Goal: Task Accomplishment & Management: Use online tool/utility

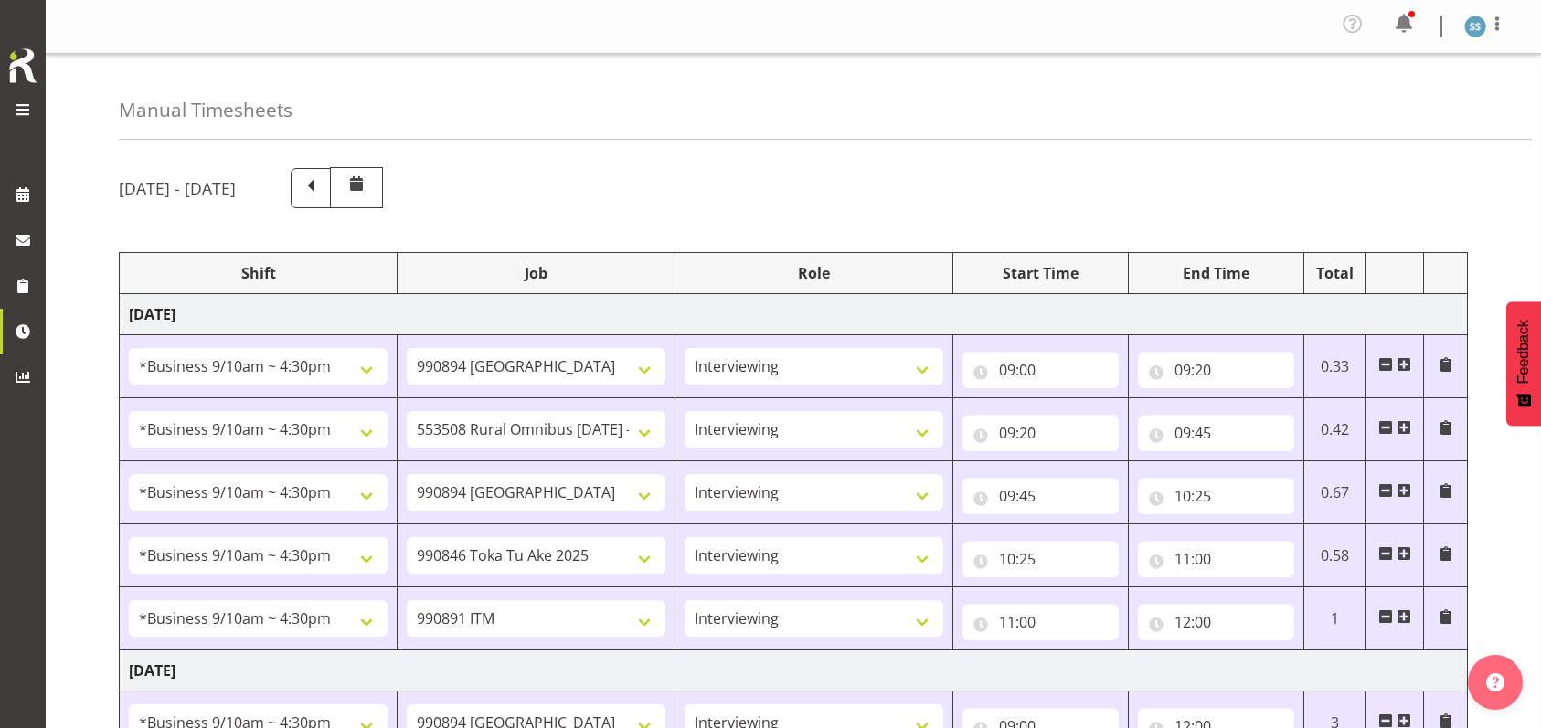
select select "26078"
select select "10576"
select select "47"
select select "26078"
select select "10536"
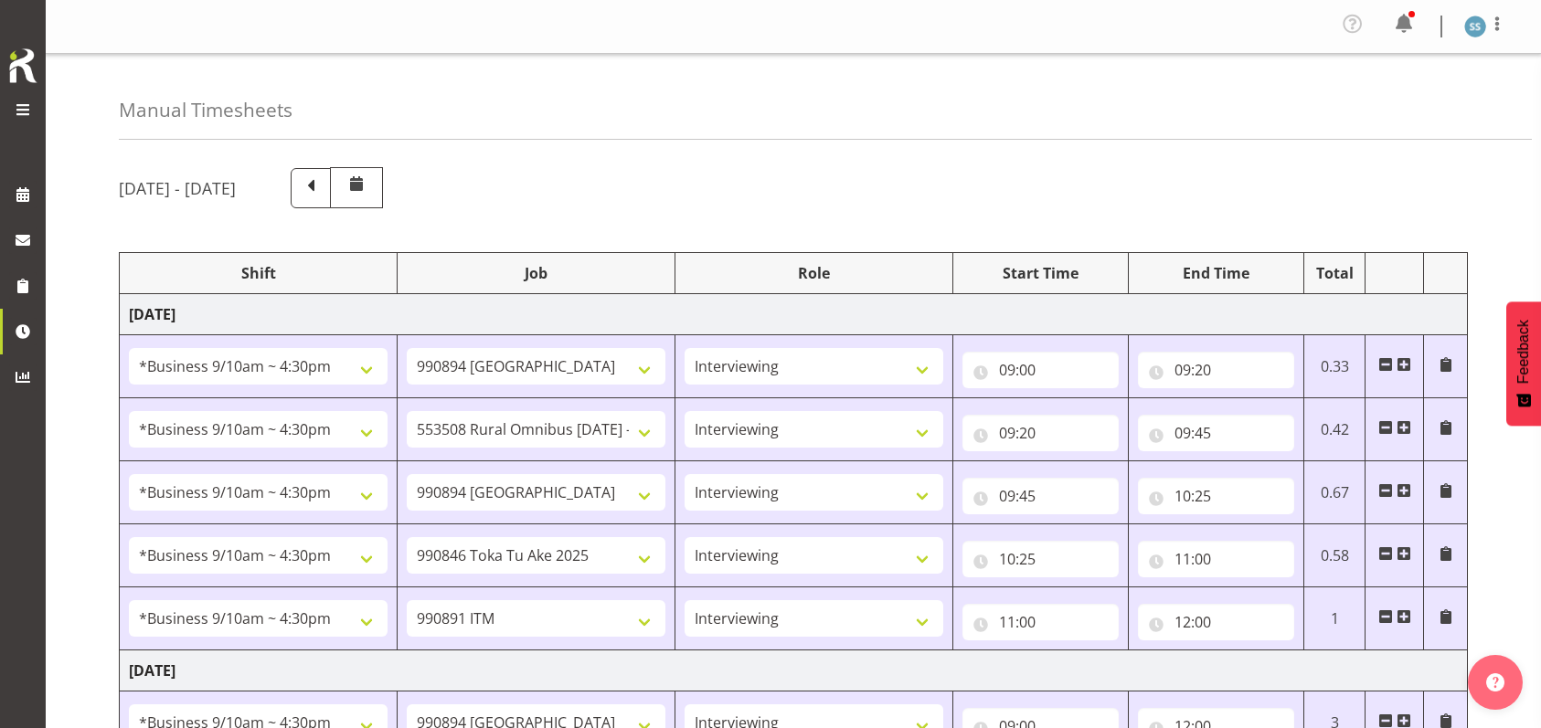
select select "47"
select select "26078"
select select "10576"
select select "47"
select select "26078"
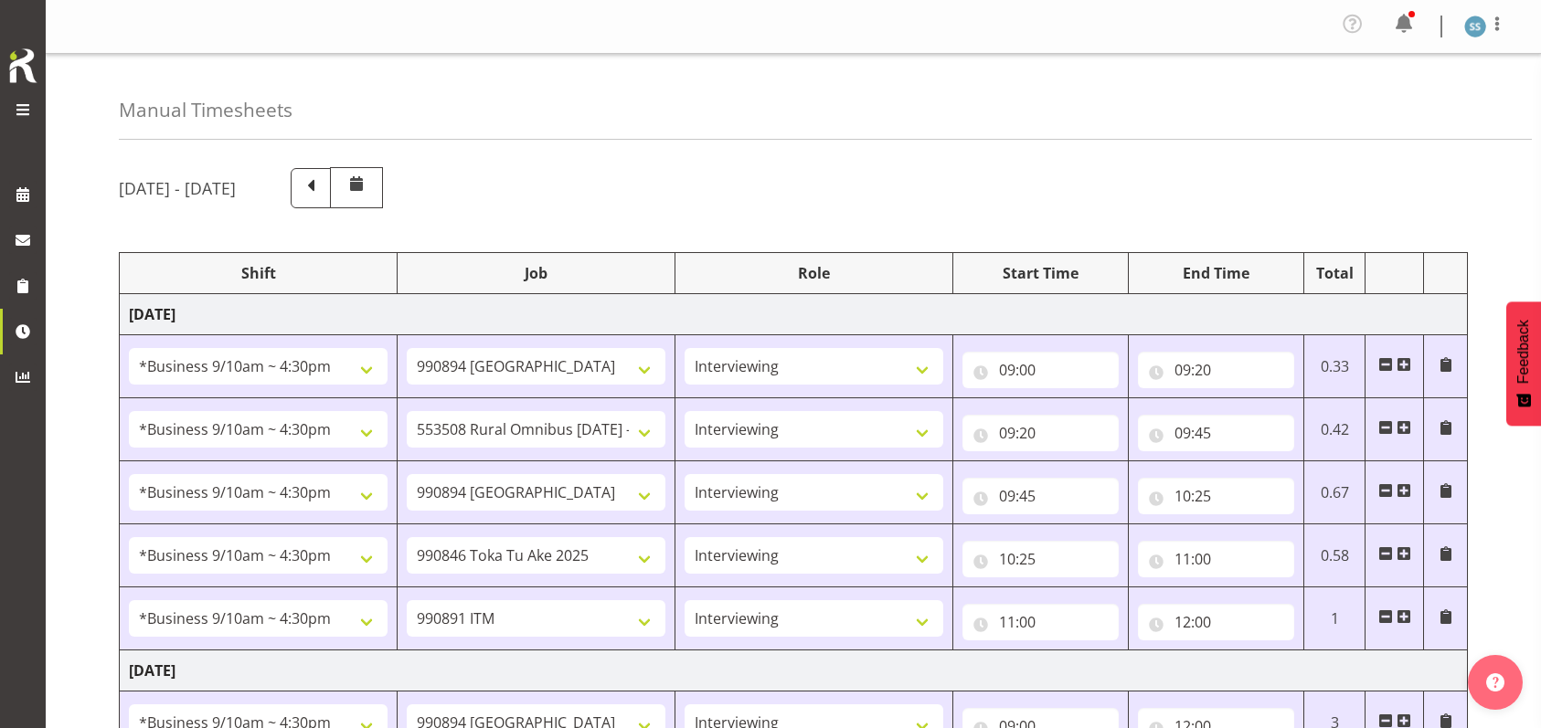
select select "9426"
select select "47"
select select "26078"
select select "10549"
select select "47"
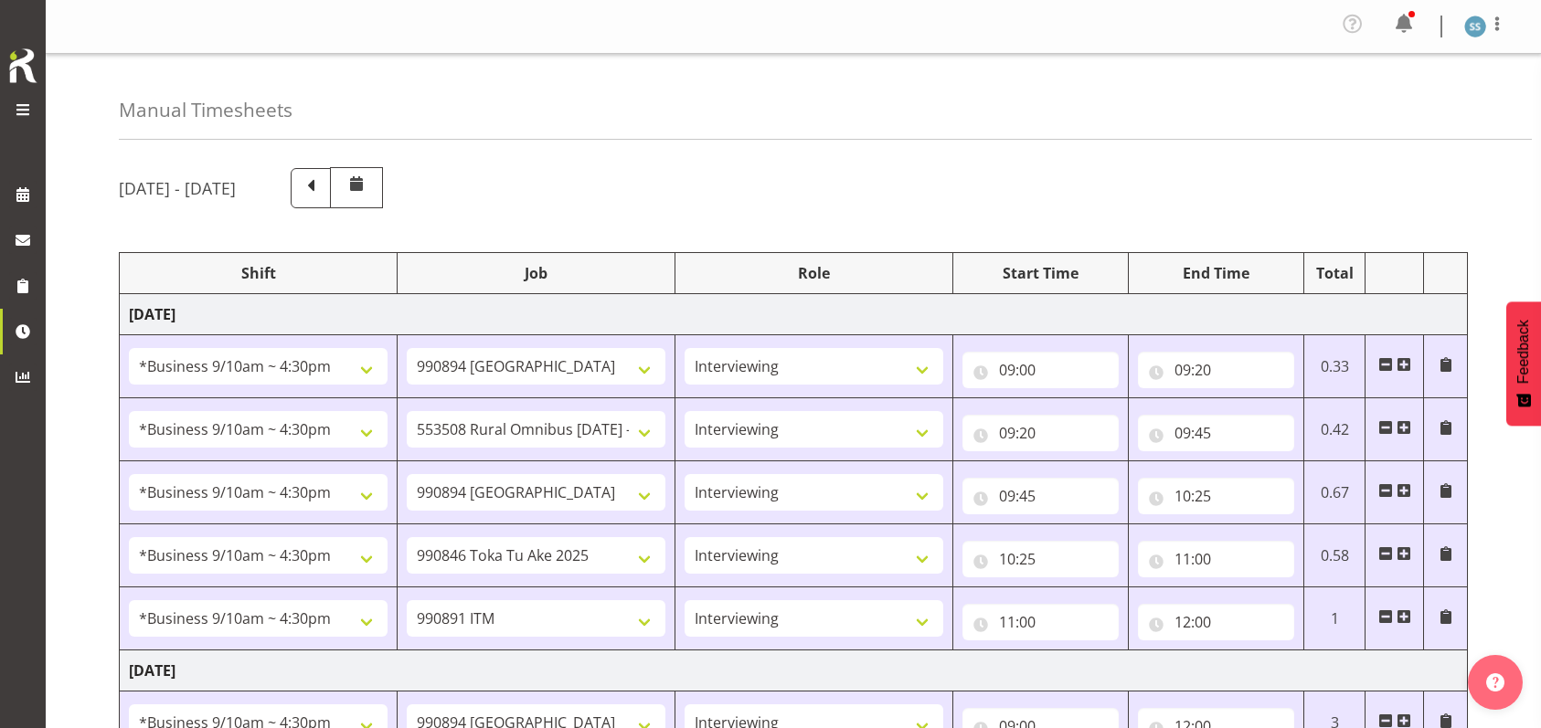
select select "26078"
select select "10576"
select select "47"
select select "48116"
select select "9426"
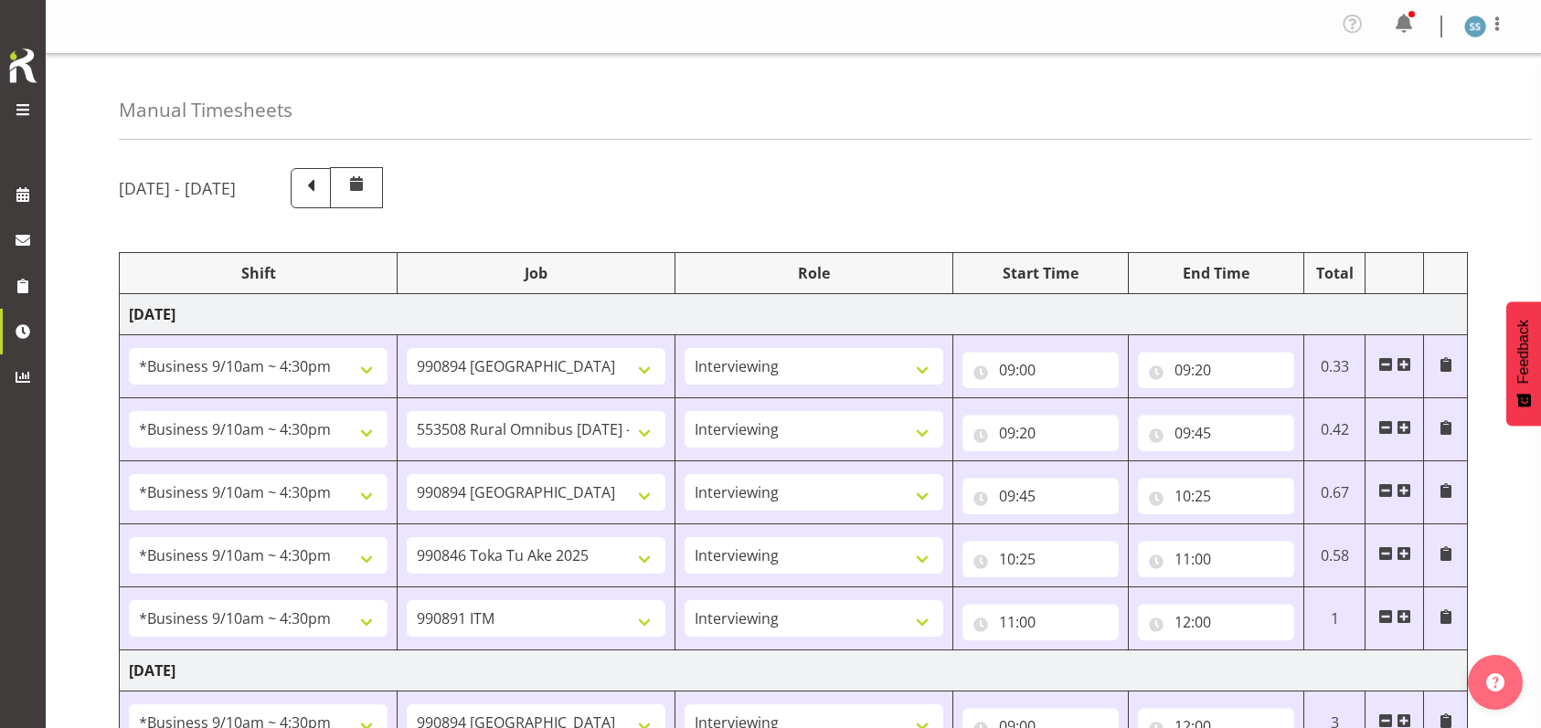
select select "47"
select select "56692"
select select "10499"
select select "47"
select select "26078"
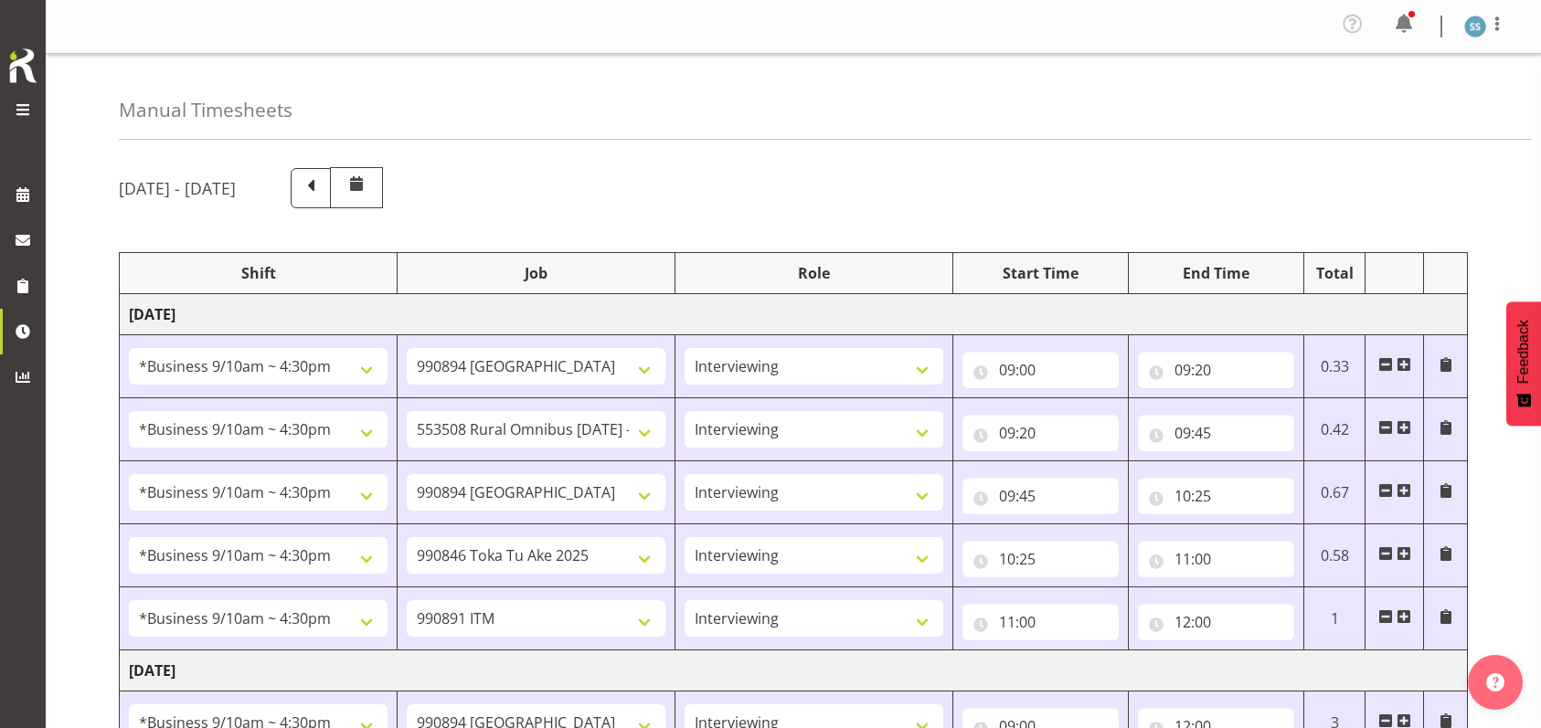
select select "9426"
select select "47"
select select "26078"
select select "10527"
select select "47"
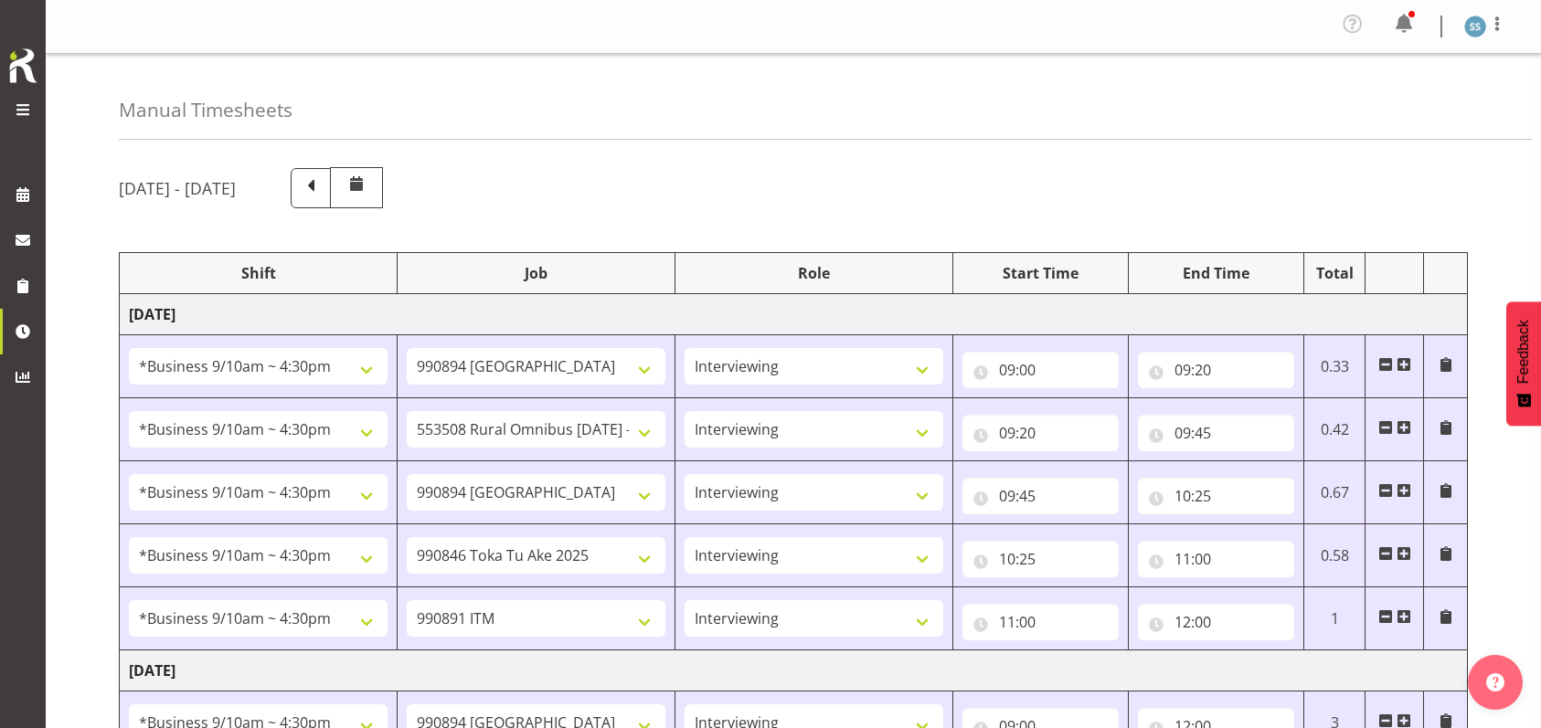
scroll to position [855, 0]
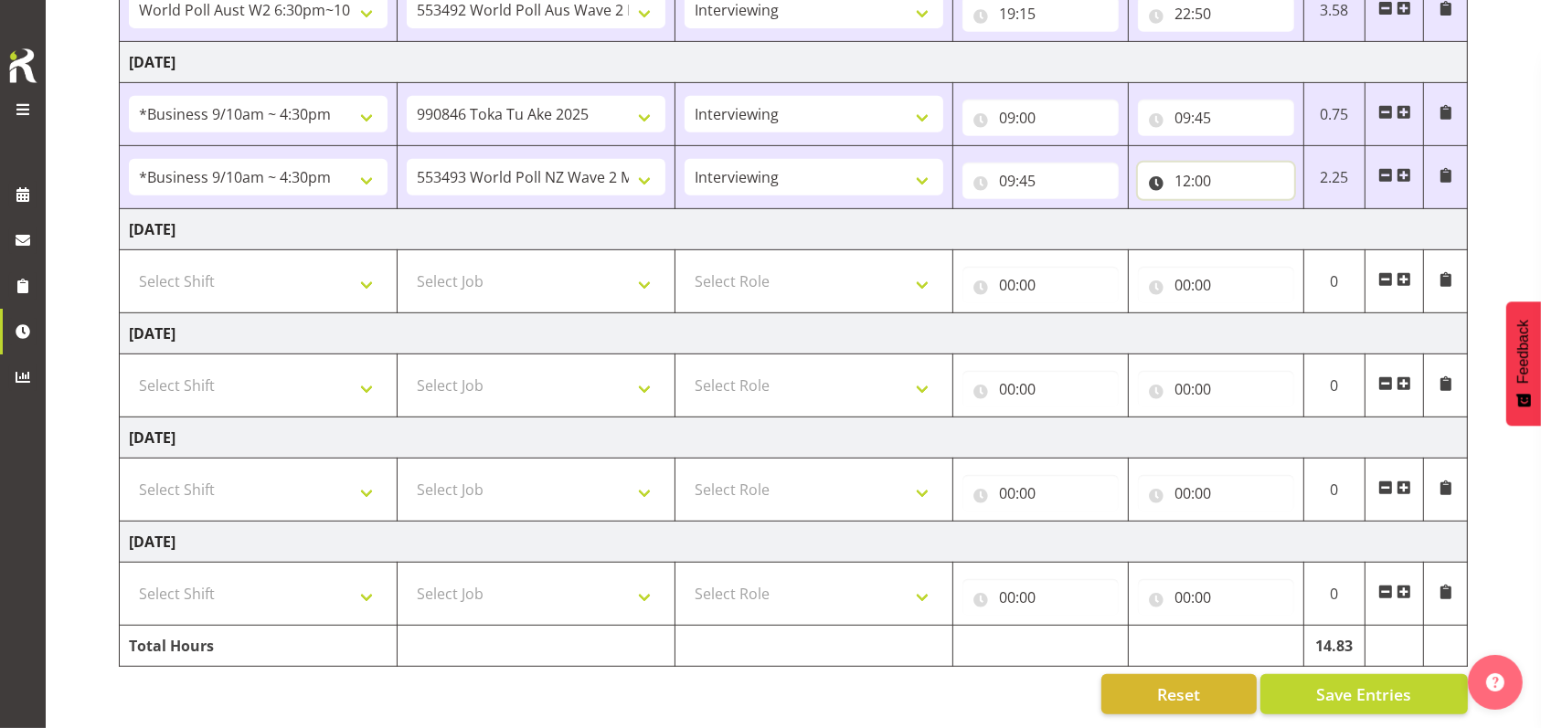
click at [1184, 163] on input "12:00" at bounding box center [1216, 181] width 156 height 37
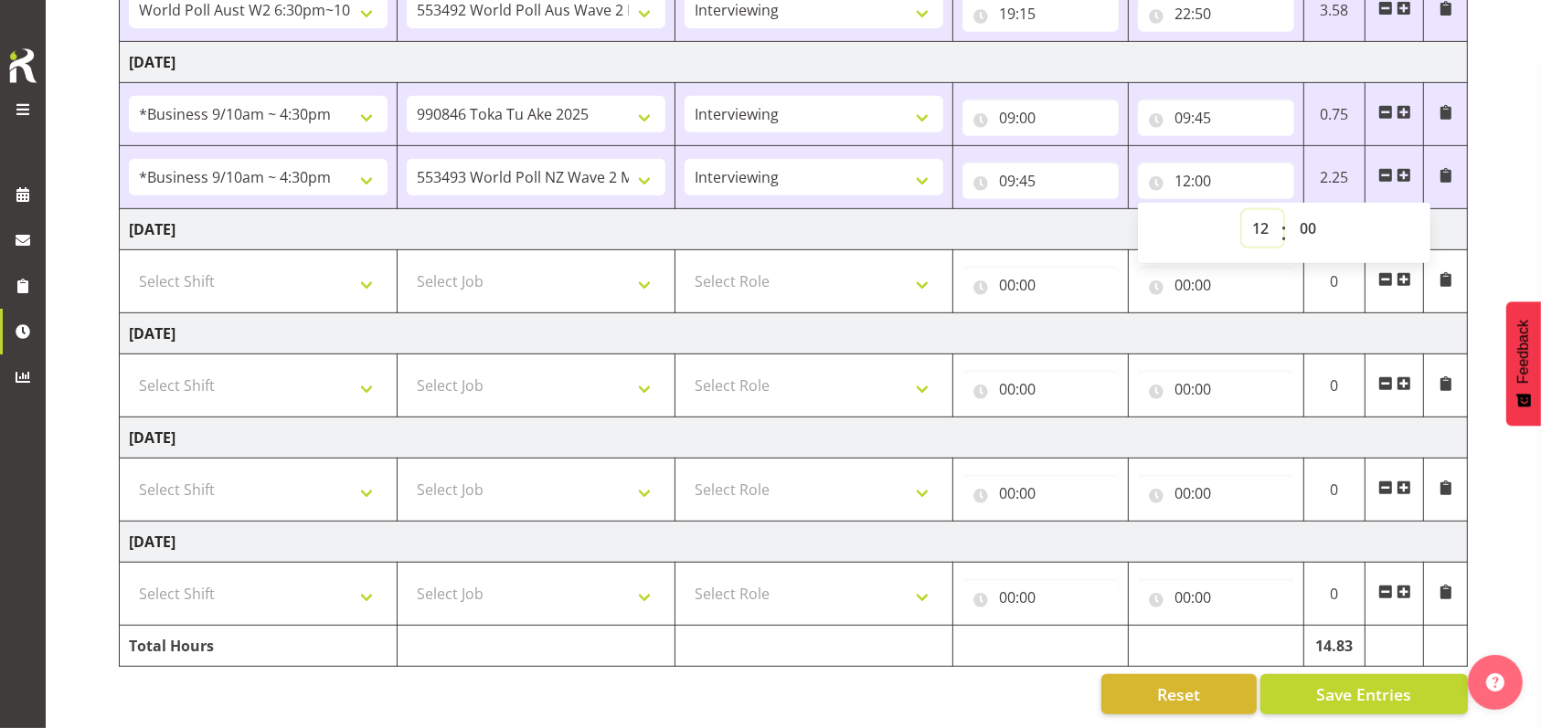
click at [1261, 214] on select "00 01 02 03 04 05 06 07 08 09 10 11 12 13 14 15 16 17 18 19 20 21 22 23" at bounding box center [1262, 228] width 41 height 37
select select "11"
click at [1242, 210] on select "00 01 02 03 04 05 06 07 08 09 10 11 12 13 14 15 16 17 18 19 20 21 22 23" at bounding box center [1262, 228] width 41 height 37
type input "11:00"
click at [1308, 210] on select "00 01 02 03 04 05 06 07 08 09 10 11 12 13 14 15 16 17 18 19 20 21 22 23 24 25 2…" at bounding box center [1310, 228] width 41 height 37
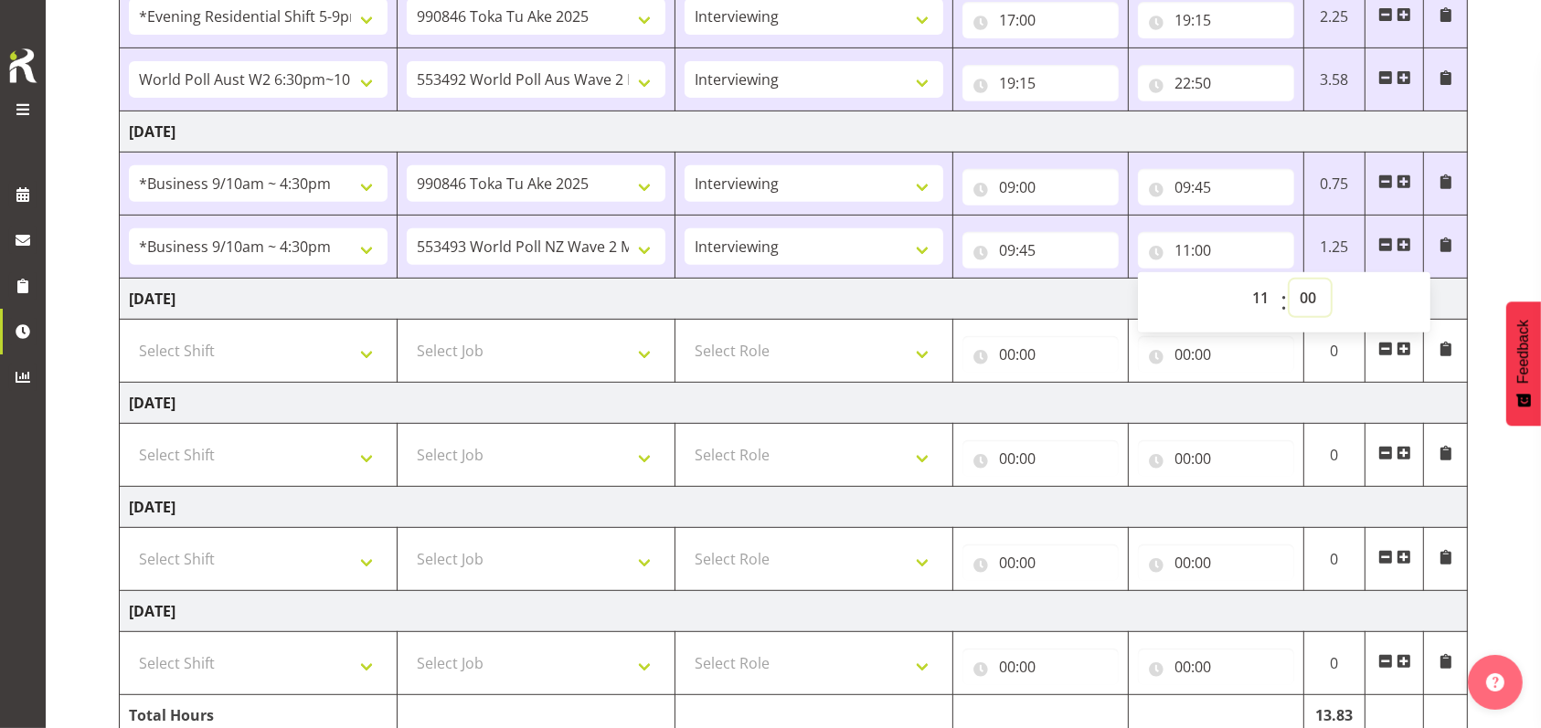
scroll to position [733, 0]
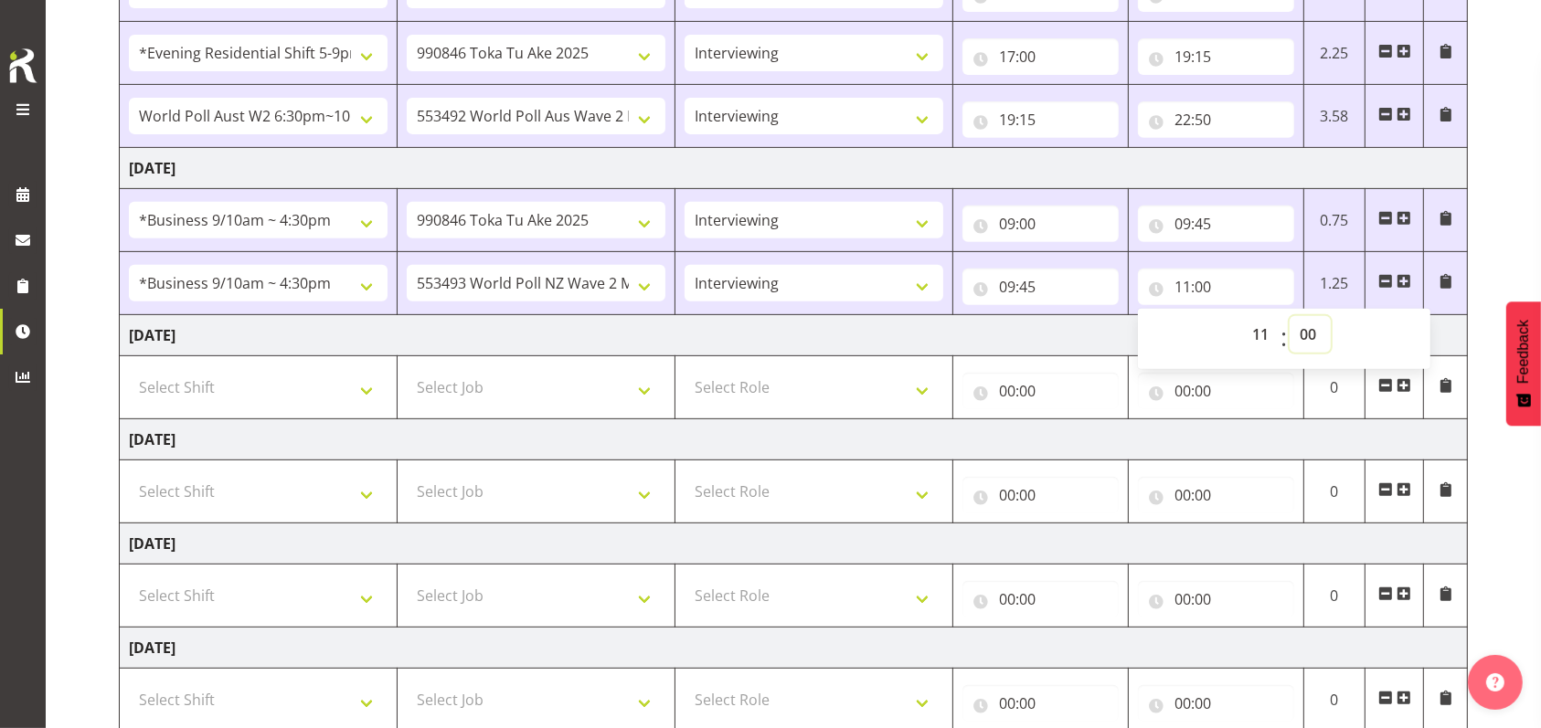
click at [1314, 340] on select "00 01 02 03 04 05 06 07 08 09 10 11 12 13 14 15 16 17 18 19 20 21 22 23 24 25 2…" at bounding box center [1310, 334] width 41 height 37
select select "40"
click at [1290, 316] on select "00 01 02 03 04 05 06 07 08 09 10 11 12 13 14 15 16 17 18 19 20 21 22 23 24 25 2…" at bounding box center [1310, 334] width 41 height 37
type input "11:40"
click at [1404, 277] on span at bounding box center [1403, 281] width 15 height 15
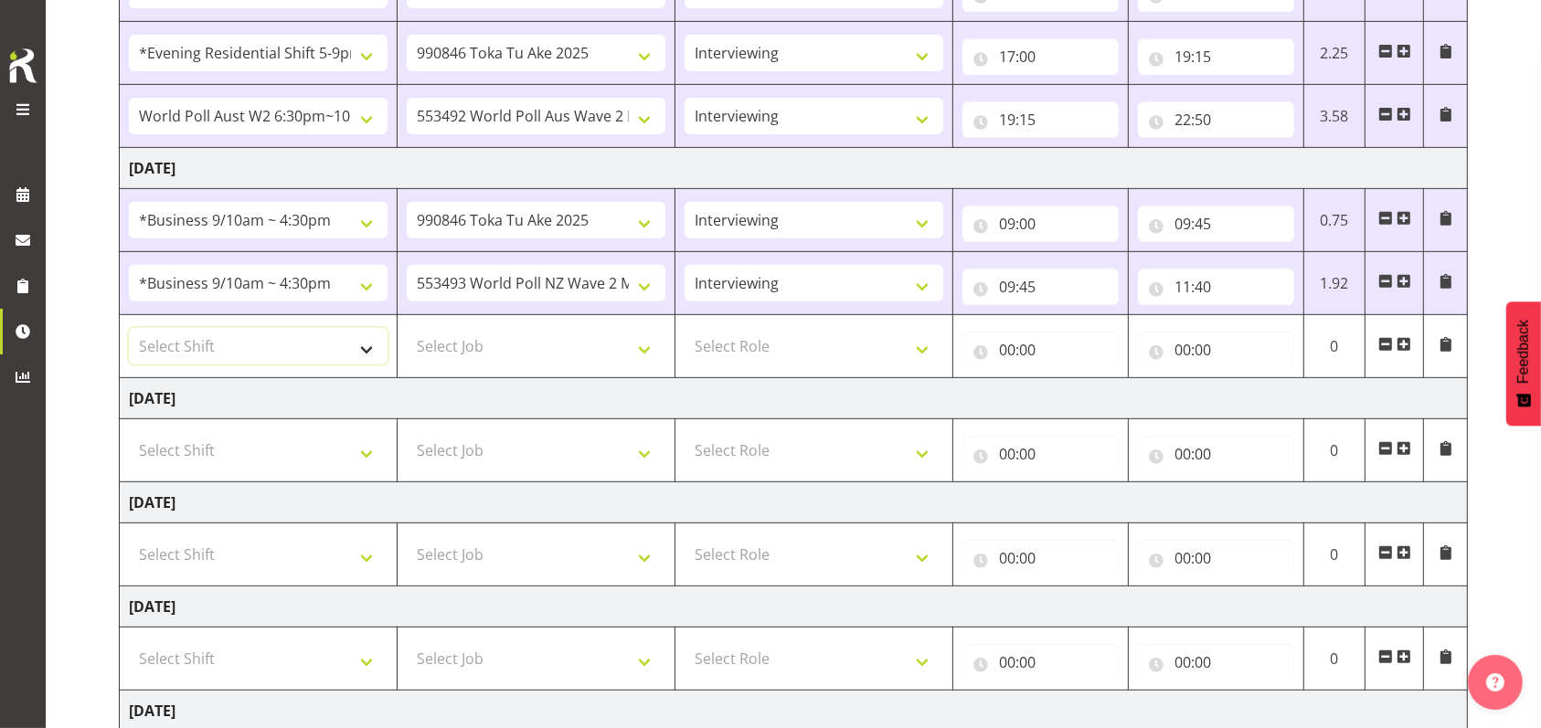
click at [367, 341] on select "Select Shift !!Weekend Residential (Roster IT Shift Label) *Business 9/10am ~ 4…" at bounding box center [258, 346] width 259 height 37
select select "26078"
click at [129, 328] on select "Select Shift !!Weekend Residential (Roster IT Shift Label) *Business 9/10am ~ 4…" at bounding box center [258, 346] width 259 height 37
click at [648, 349] on select "Select Job 550060 IF Admin 553492 World Poll Aus Wave 2 Main 2025 553493 World …" at bounding box center [536, 346] width 259 height 37
select select "9426"
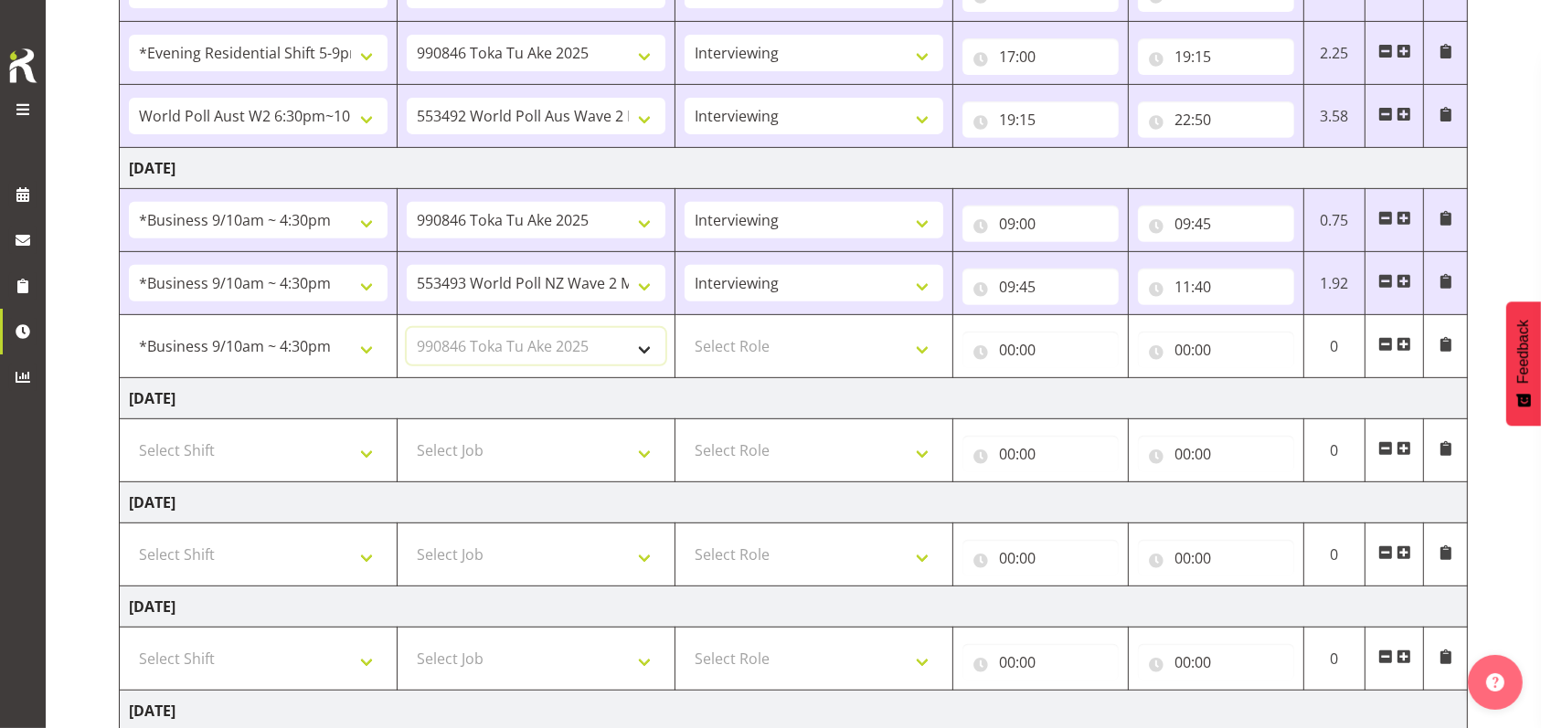
click at [407, 328] on select "Select Job 550060 IF Admin 553492 World Poll Aus Wave 2 Main 2025 553493 World …" at bounding box center [536, 346] width 259 height 37
click at [930, 345] on select "Select Role Briefing Interviewing" at bounding box center [814, 346] width 259 height 37
click at [914, 339] on select "Select Role Briefing Interviewing" at bounding box center [814, 346] width 259 height 37
select select "47"
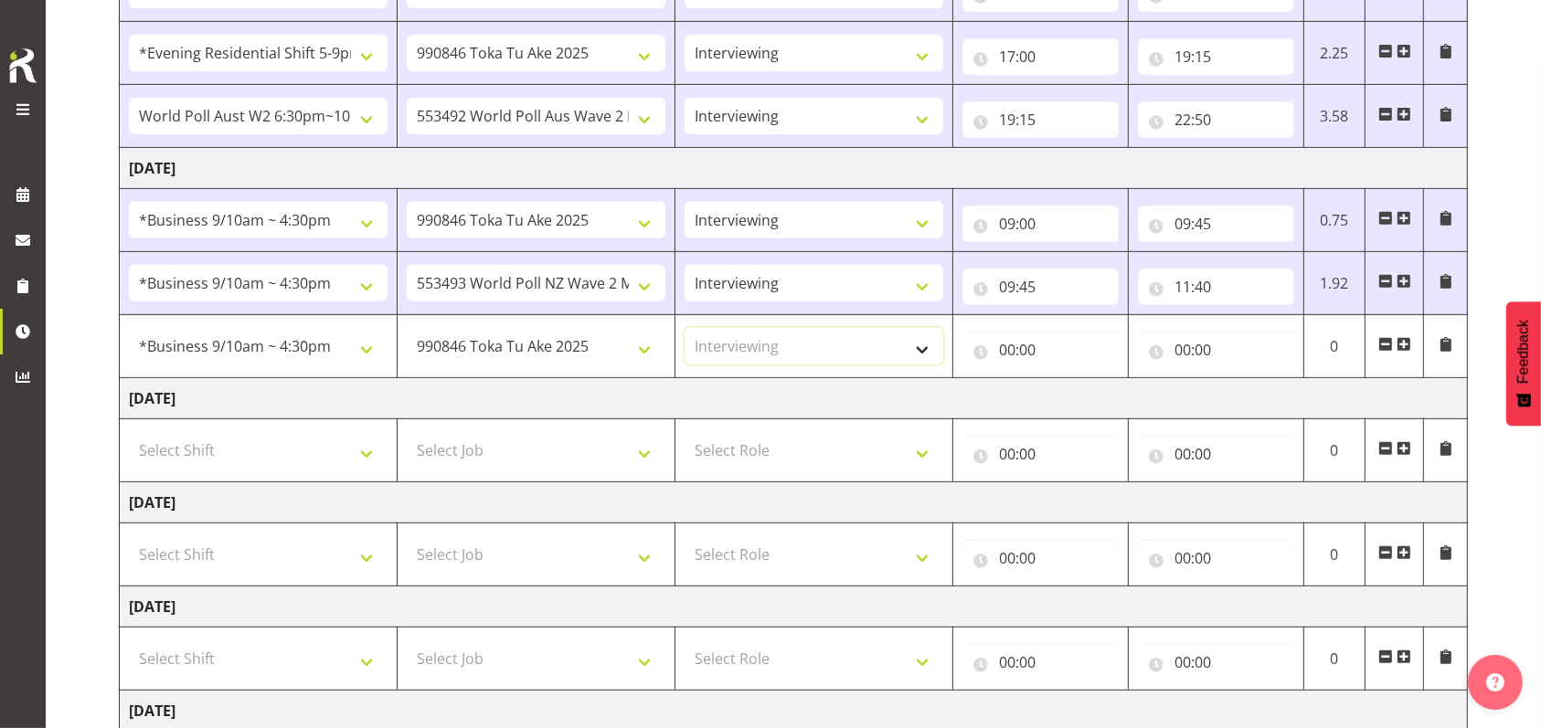
click at [685, 328] on select "Select Role Briefing Interviewing" at bounding box center [814, 346] width 259 height 37
click at [1007, 347] on input "00:00" at bounding box center [1040, 350] width 156 height 37
click at [1083, 398] on select "00 01 02 03 04 05 06 07 08 09 10 11 12 13 14 15 16 17 18 19 20 21 22 23" at bounding box center [1087, 397] width 41 height 37
select select "11"
click at [1067, 379] on select "00 01 02 03 04 05 06 07 08 09 10 11 12 13 14 15 16 17 18 19 20 21 22 23" at bounding box center [1087, 397] width 41 height 37
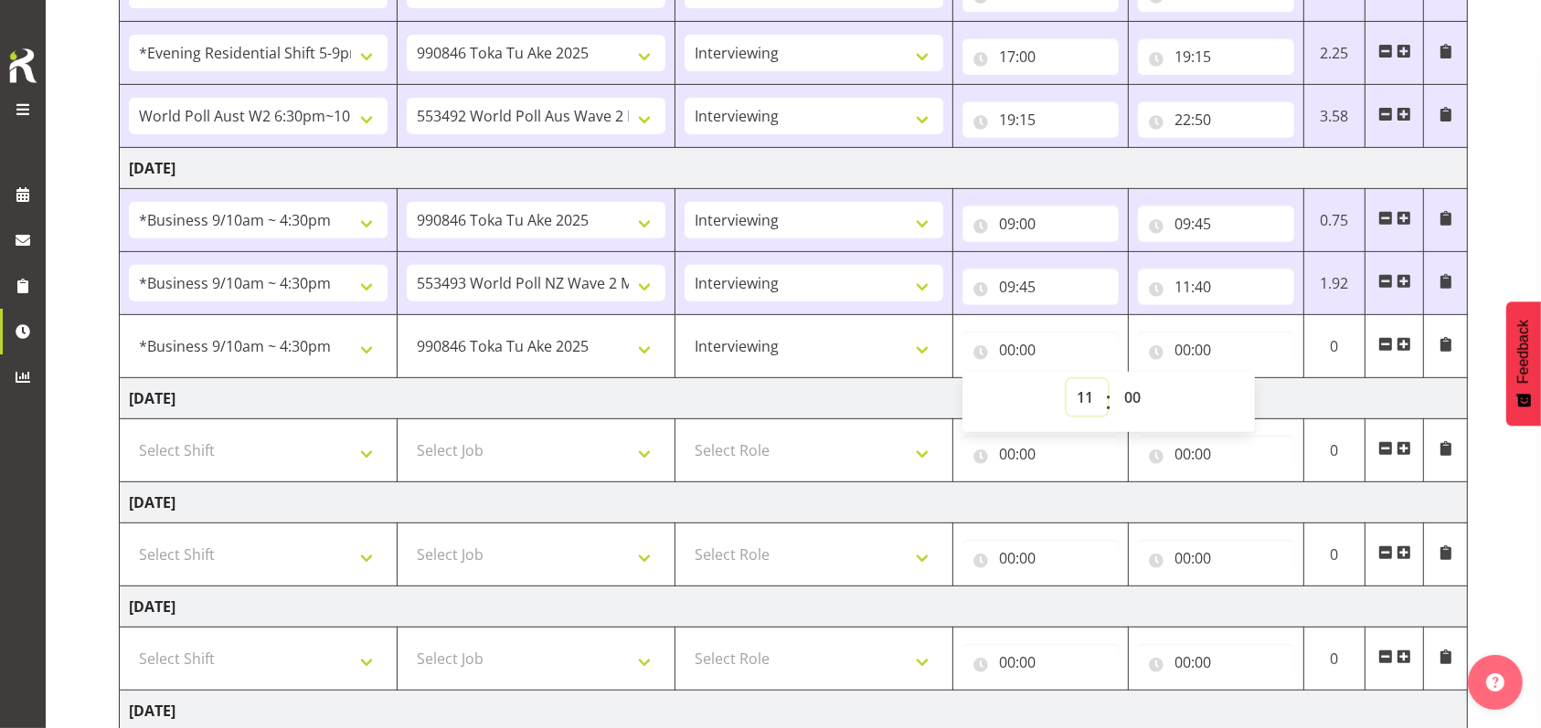
type input "11:00"
click at [1132, 394] on select "00 01 02 03 04 05 06 07 08 09 10 11 12 13 14 15 16 17 18 19 20 21 22 23 24 25 2…" at bounding box center [1134, 397] width 41 height 37
select select "40"
click at [1114, 379] on select "00 01 02 03 04 05 06 07 08 09 10 11 12 13 14 15 16 17 18 19 20 21 22 23 24 25 2…" at bounding box center [1134, 397] width 41 height 37
type input "11:40"
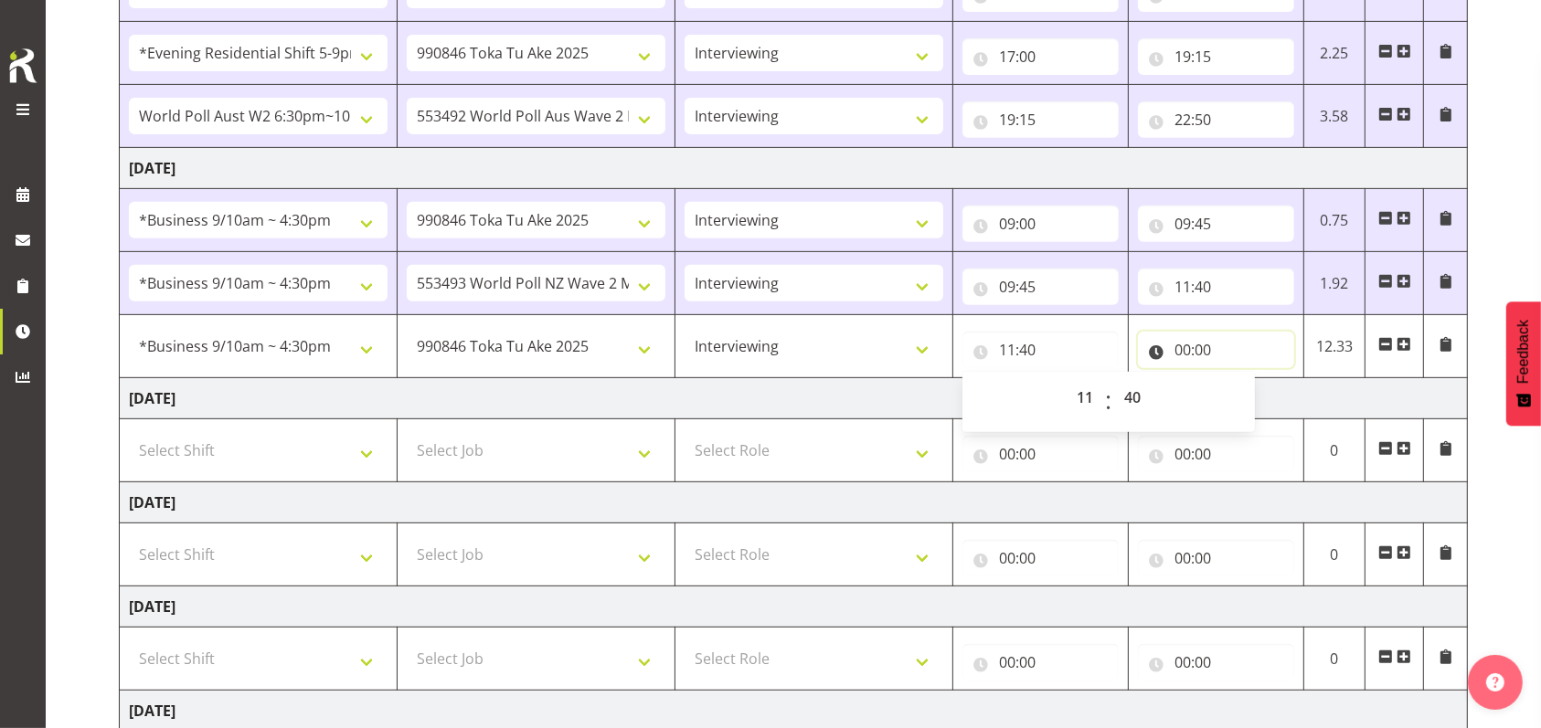
click at [1185, 345] on input "00:00" at bounding box center [1216, 350] width 156 height 37
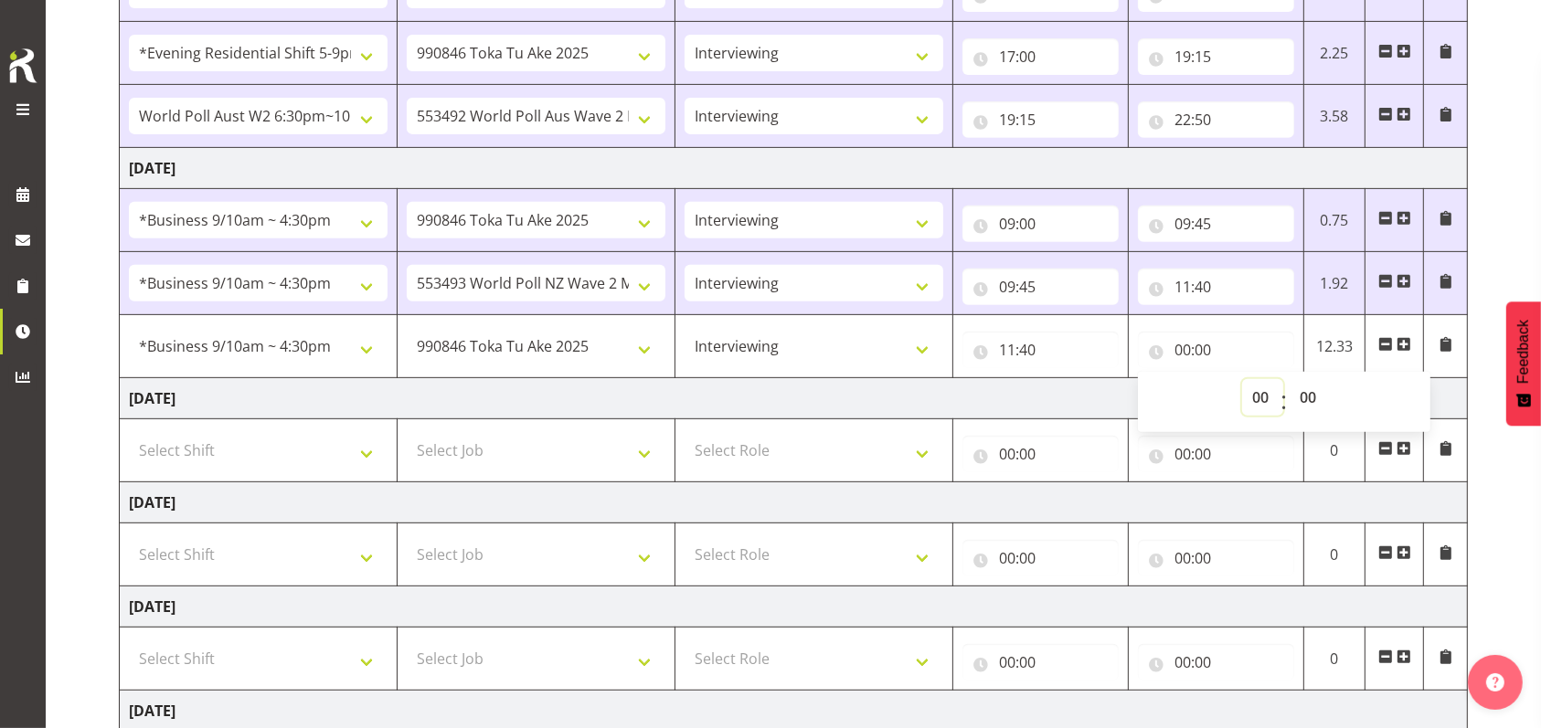
click at [1253, 387] on select "00 01 02 03 04 05 06 07 08 09 10 11 12 13 14 15 16 17 18 19 20 21 22 23" at bounding box center [1262, 397] width 41 height 37
select select "12"
click at [1242, 379] on select "00 01 02 03 04 05 06 07 08 09 10 11 12 13 14 15 16 17 18 19 20 21 22 23" at bounding box center [1262, 397] width 41 height 37
type input "12:00"
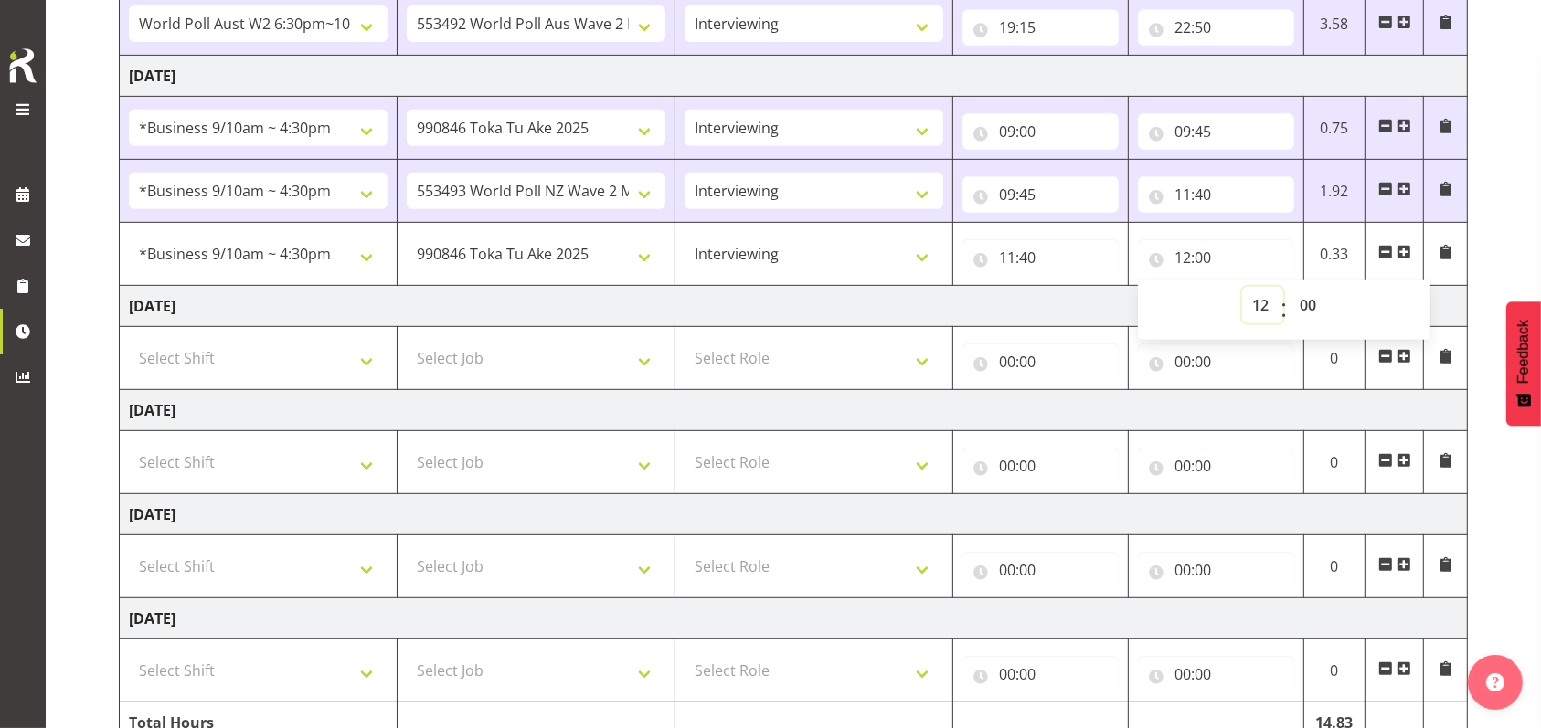
scroll to position [918, 0]
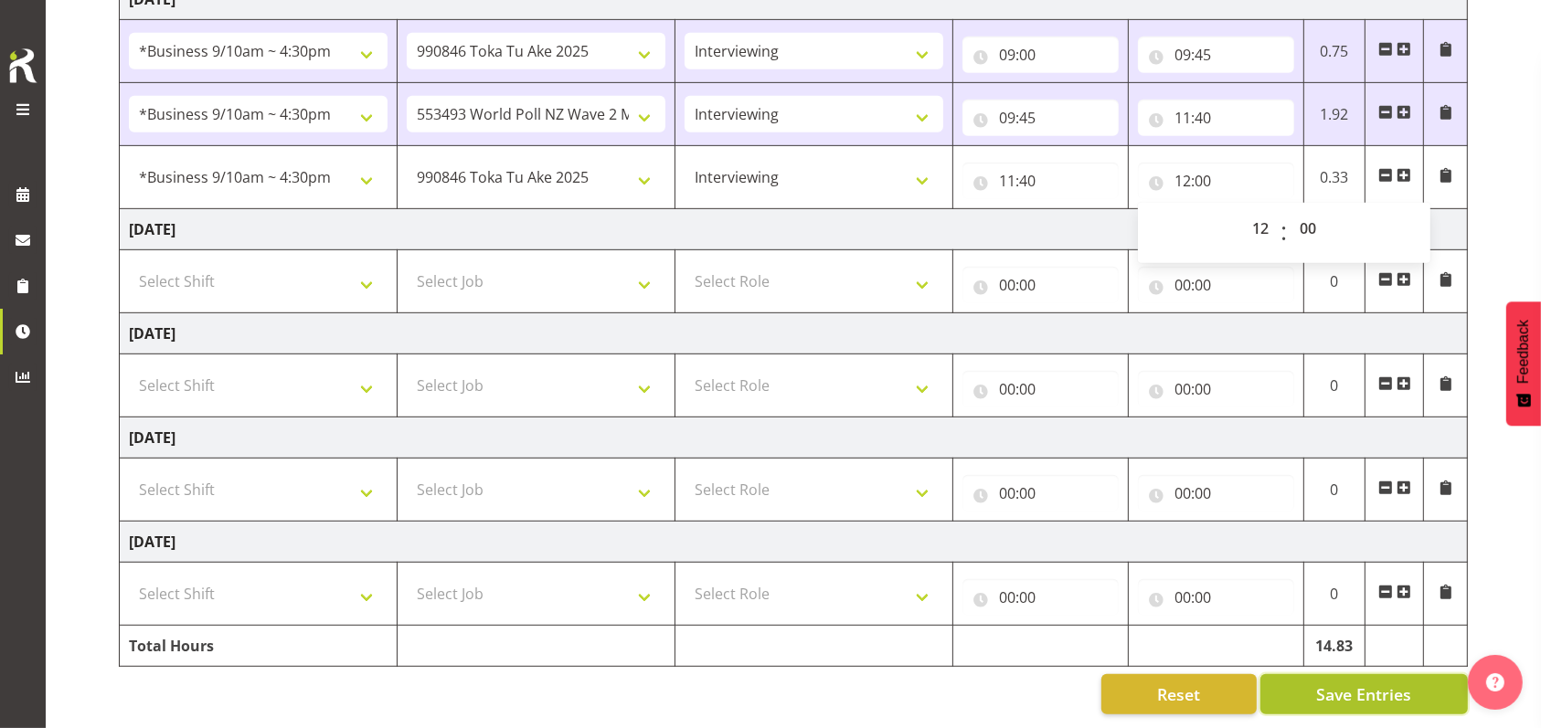
click at [1384, 685] on span "Save Entries" at bounding box center [1363, 695] width 95 height 24
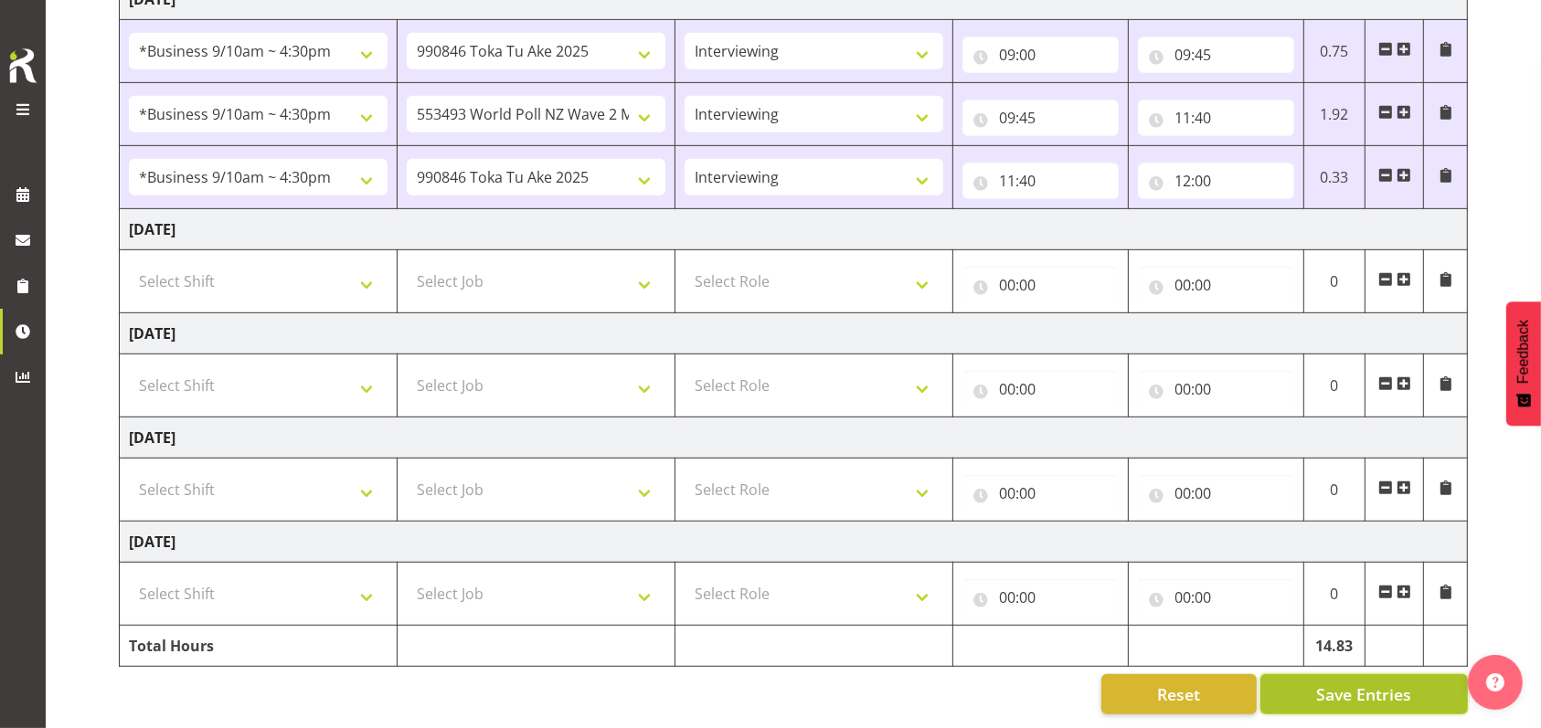
click at [1379, 683] on span "Save Entries" at bounding box center [1363, 695] width 95 height 24
click at [1205, 166] on input "12:00" at bounding box center [1216, 181] width 156 height 37
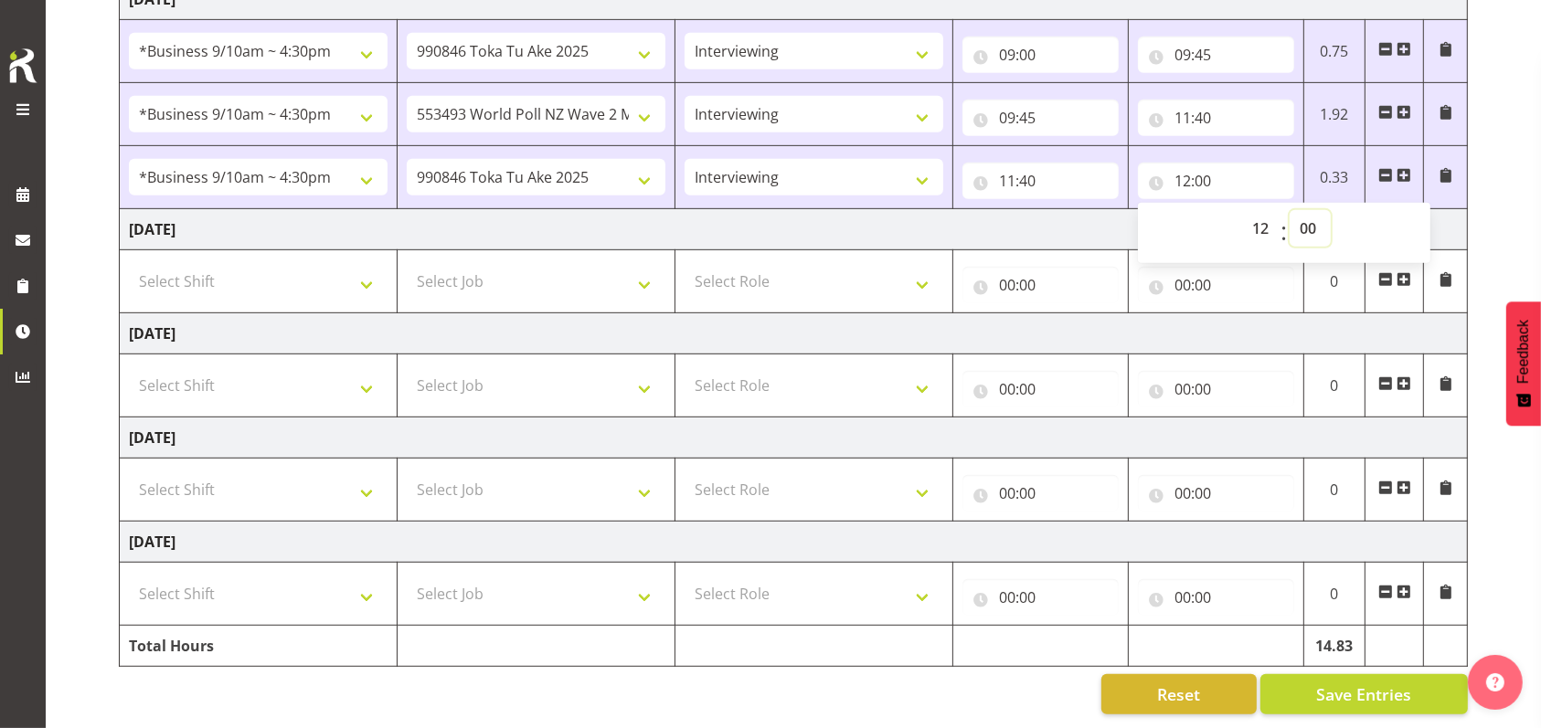
click at [1306, 214] on select "00 01 02 03 04 05 06 07 08 09 10 11 12 13 14 15 16 17 18 19 20 21 22 23 24 25 2…" at bounding box center [1310, 228] width 41 height 37
select select "10"
click at [1290, 210] on select "00 01 02 03 04 05 06 07 08 09 10 11 12 13 14 15 16 17 18 19 20 21 22 23 24 25 2…" at bounding box center [1310, 228] width 41 height 37
type input "12:10"
click at [1359, 683] on span "Save Entries" at bounding box center [1363, 695] width 95 height 24
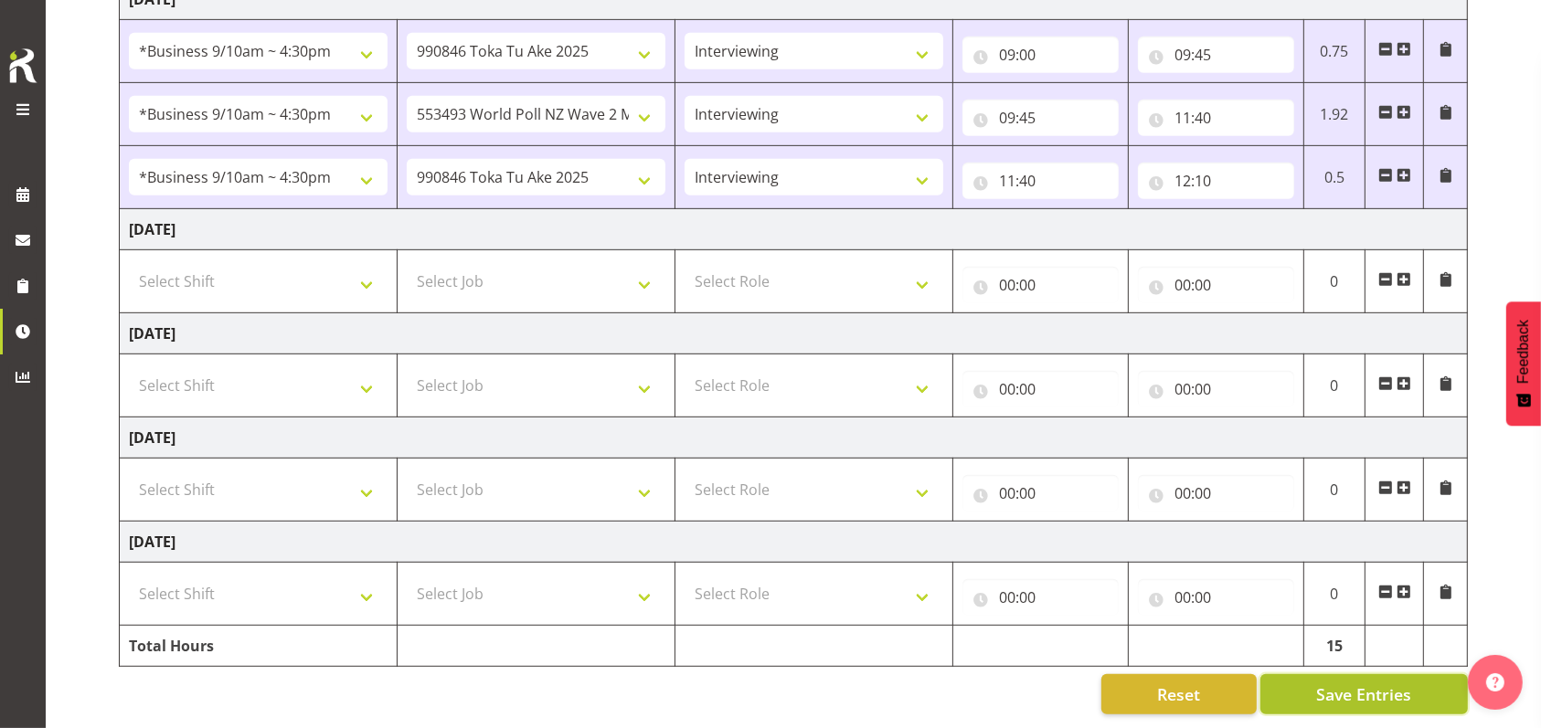
drag, startPoint x: 1382, startPoint y: 684, endPoint x: 1382, endPoint y: 670, distance: 13.7
click at [1382, 683] on span "Save Entries" at bounding box center [1363, 695] width 95 height 24
click at [1364, 683] on span "Save Entries" at bounding box center [1363, 695] width 95 height 24
